Goal: Task Accomplishment & Management: Understand process/instructions

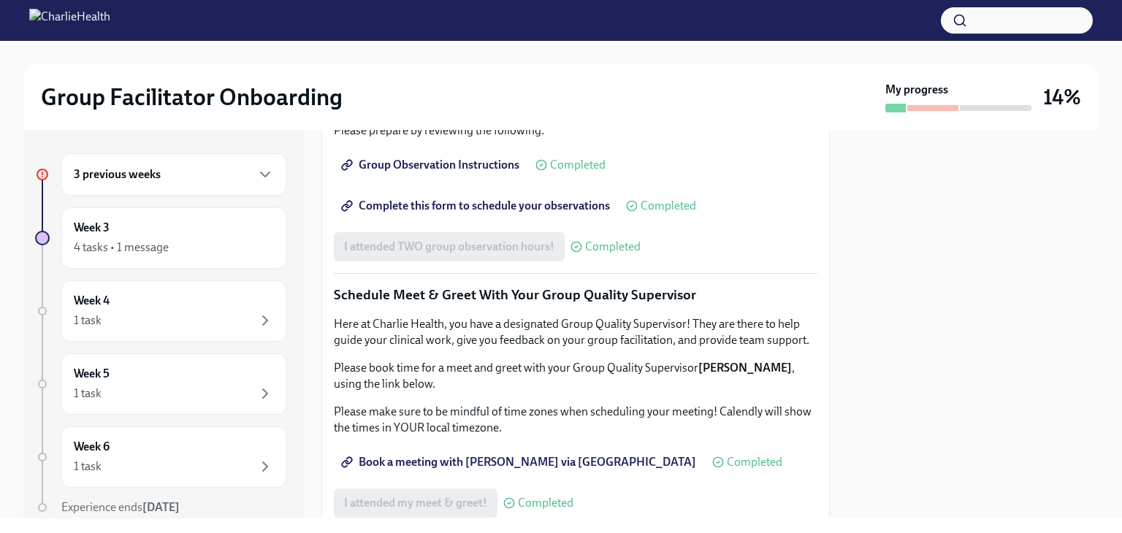
scroll to position [1023, 0]
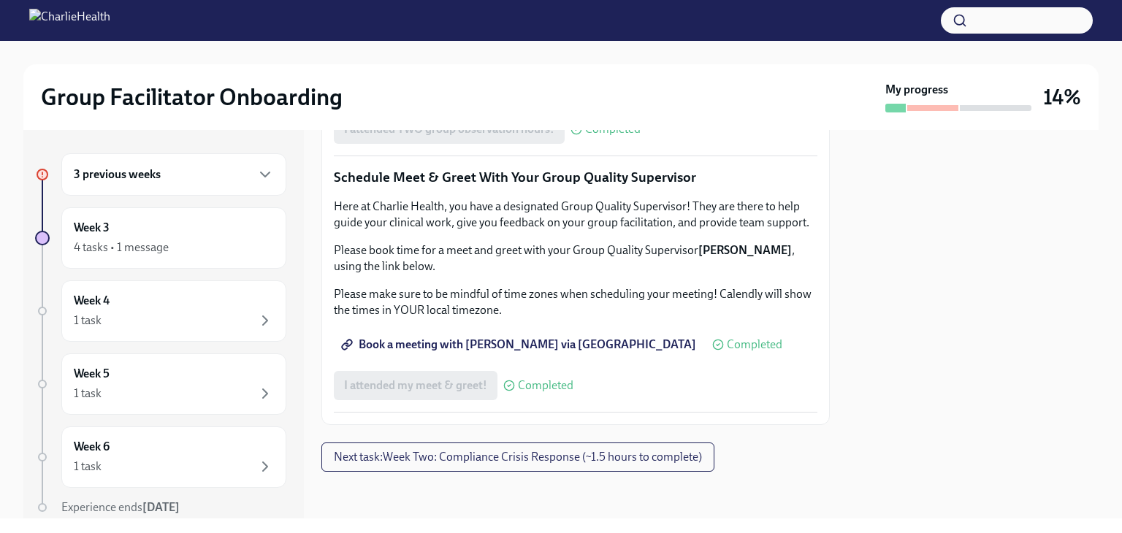
scroll to position [1462, 0]
click at [187, 241] on div "4 tasks • 1 message" at bounding box center [174, 248] width 200 height 18
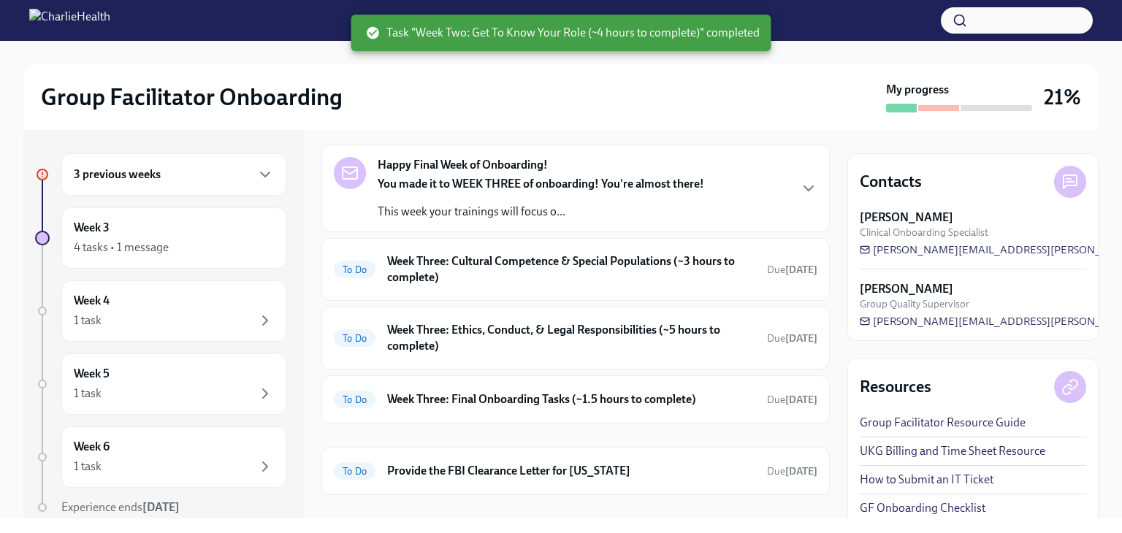
scroll to position [351, 0]
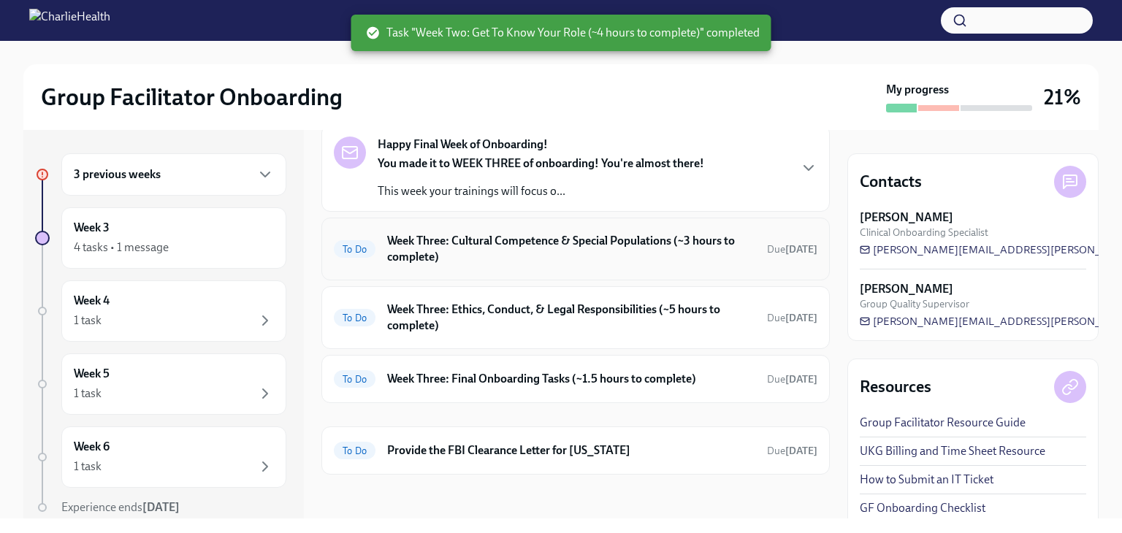
click at [600, 252] on h6 "Week Three: Cultural Competence & Special Populations (~3 hours to complete)" at bounding box center [571, 249] width 368 height 32
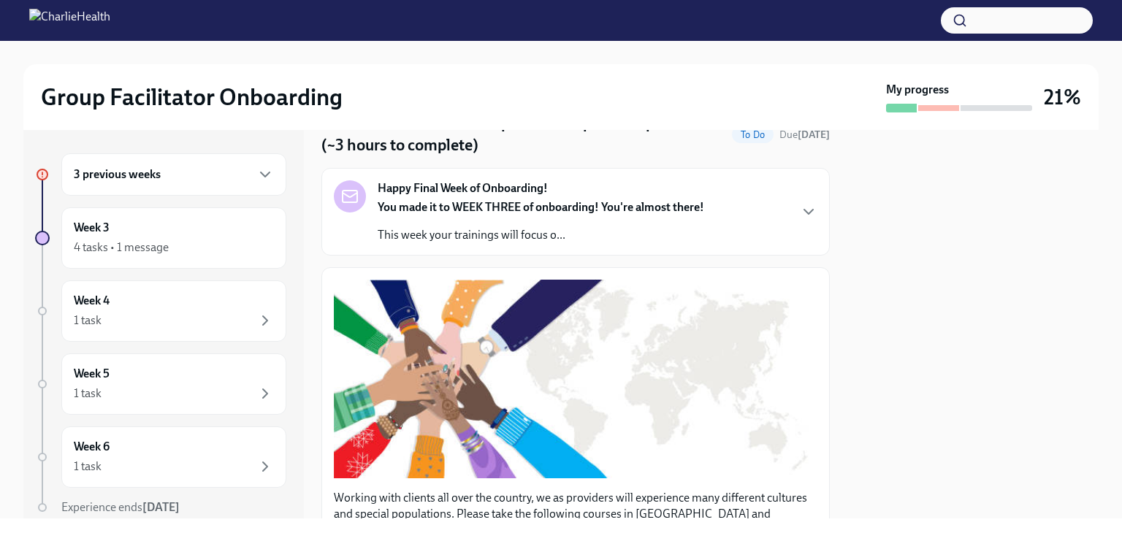
scroll to position [52, 0]
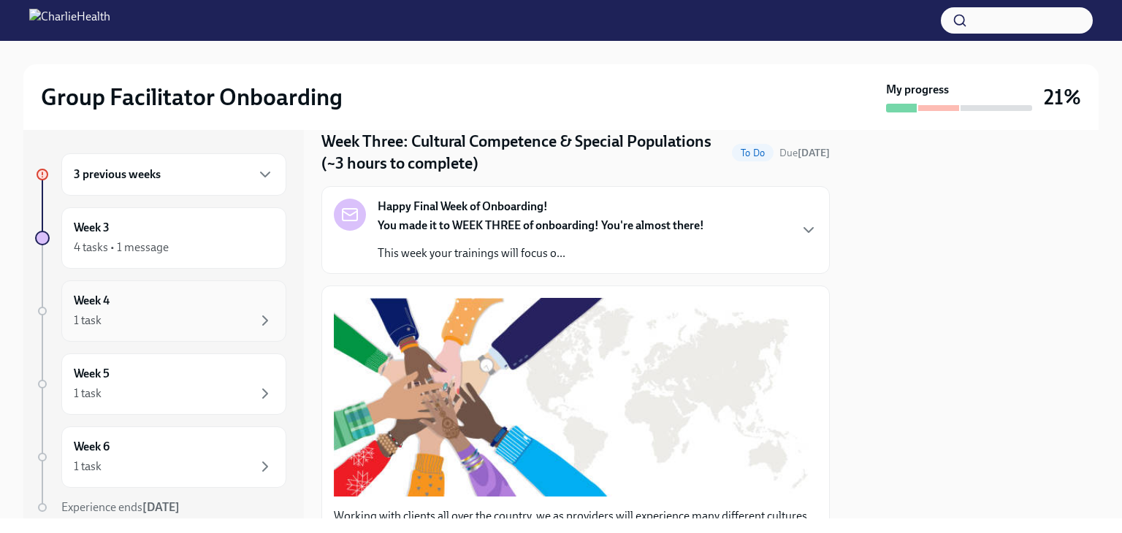
click at [180, 324] on div "1 task" at bounding box center [174, 321] width 200 height 18
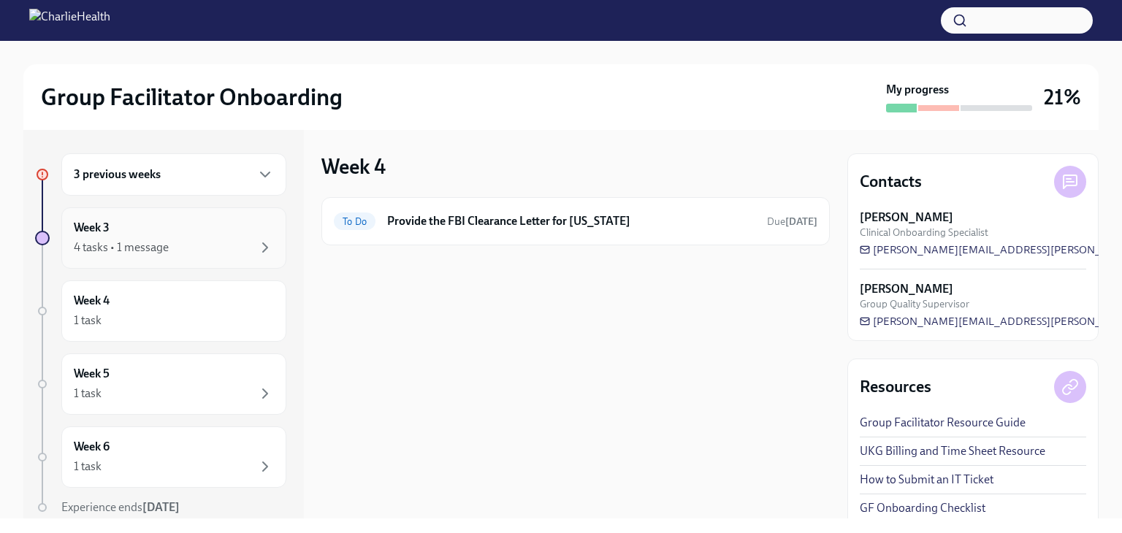
click at [183, 242] on div "4 tasks • 1 message" at bounding box center [174, 248] width 200 height 18
